Goal: Register for event/course

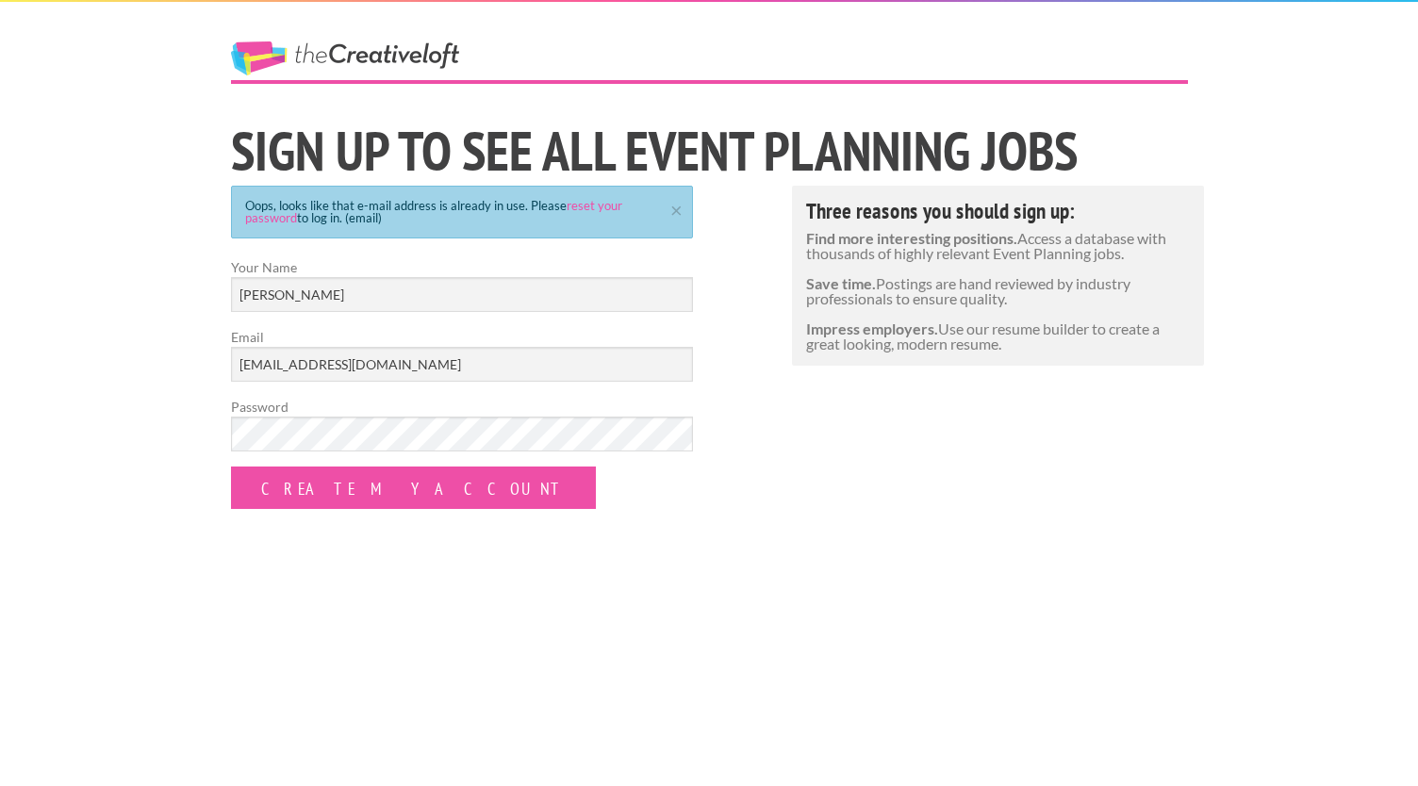
click at [596, 562] on div "The Creative Loft Sign Up to See All Event Planning jobs Oops, looks like that …" at bounding box center [709, 393] width 1418 height 786
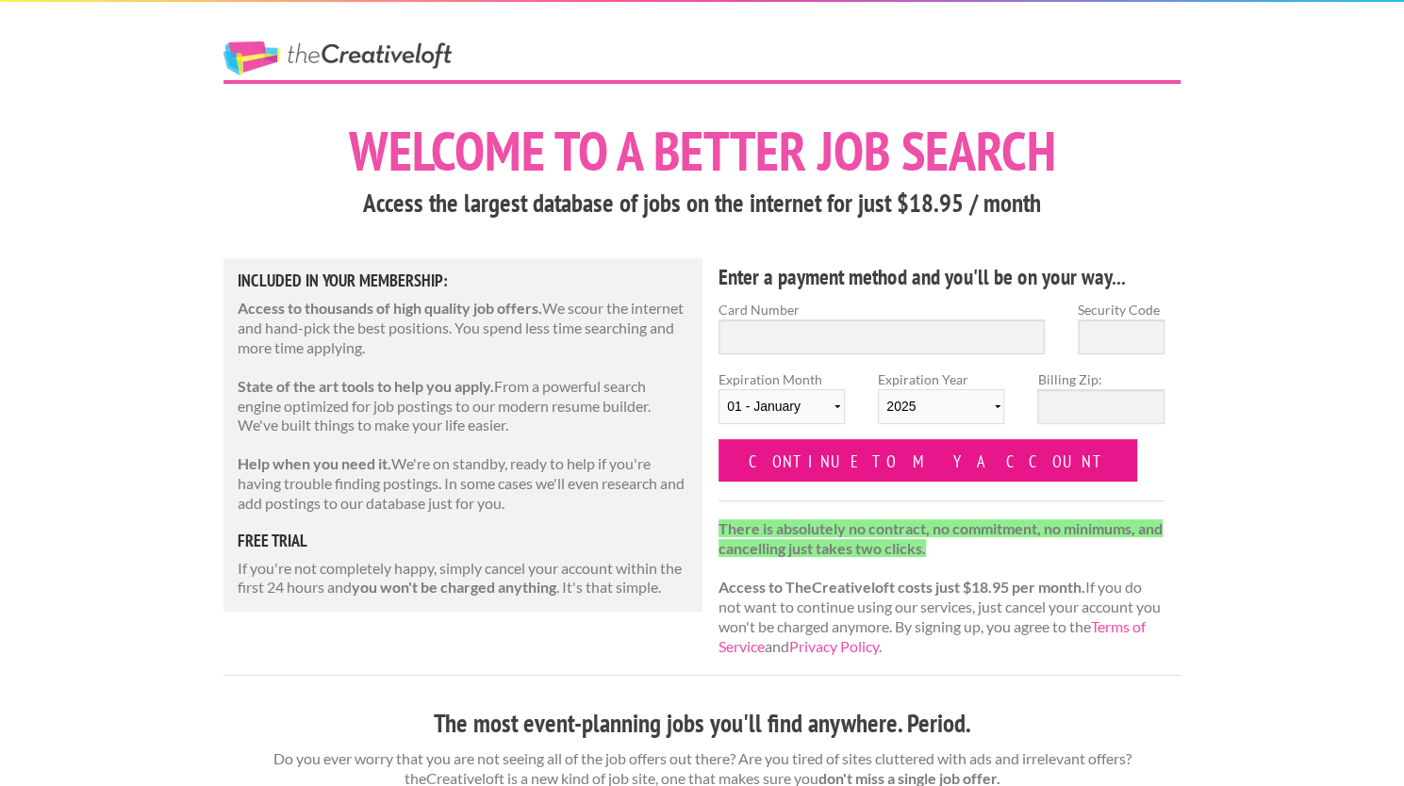
click at [843, 478] on input "Continue to my account" at bounding box center [927, 460] width 419 height 42
